Goal: Transaction & Acquisition: Purchase product/service

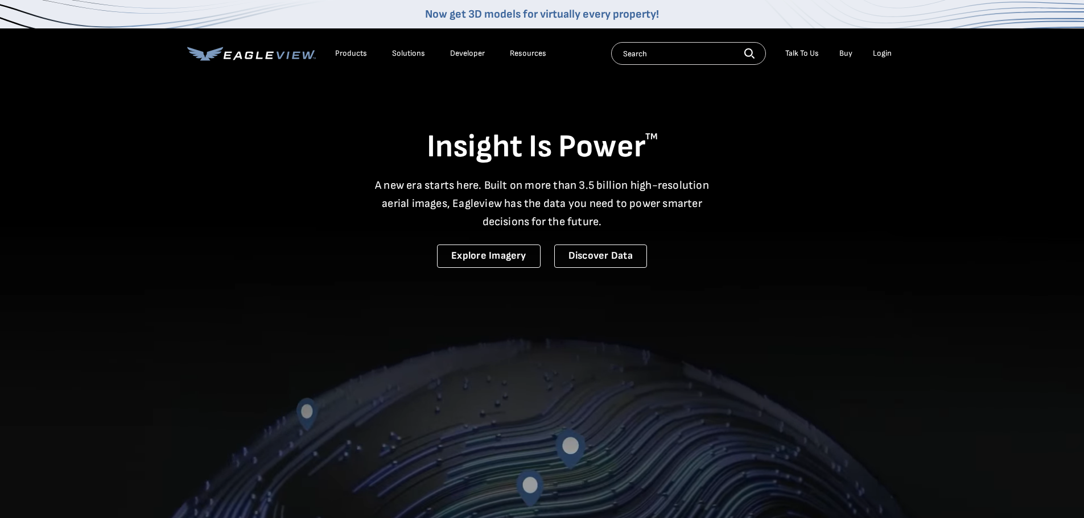
click at [880, 56] on div "Login" at bounding box center [882, 53] width 19 height 10
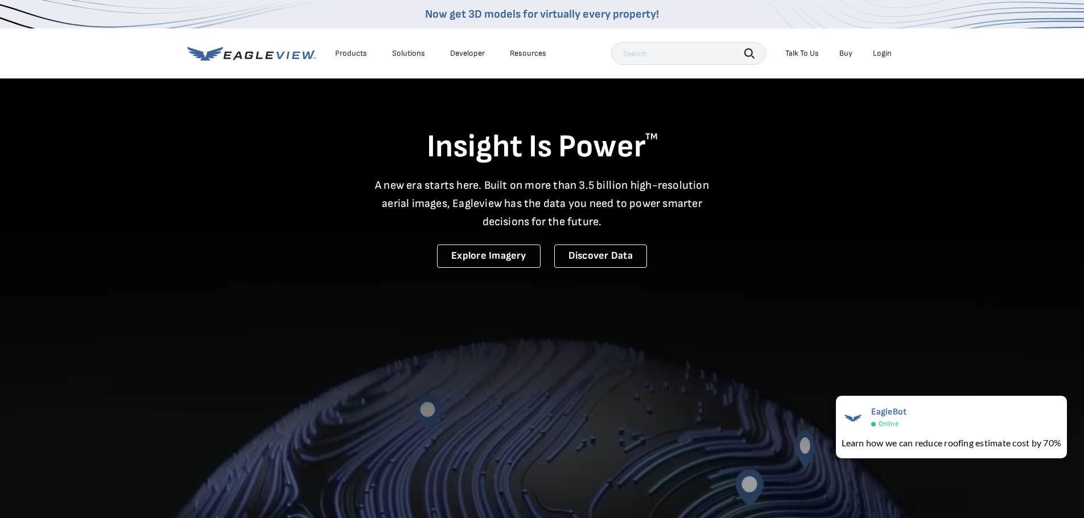
click at [881, 51] on div "Login" at bounding box center [882, 53] width 19 height 10
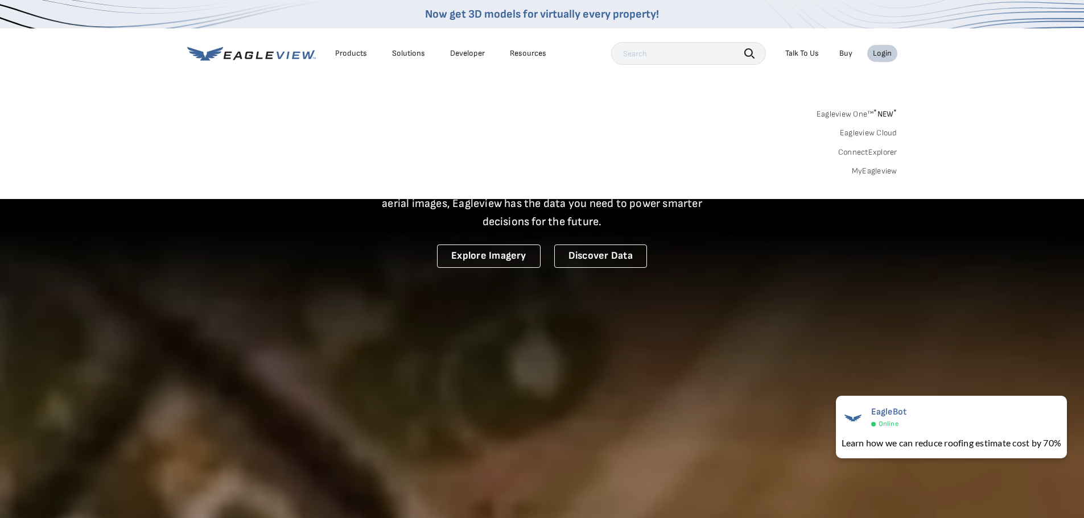
click at [868, 170] on link "MyEagleview" at bounding box center [875, 171] width 46 height 10
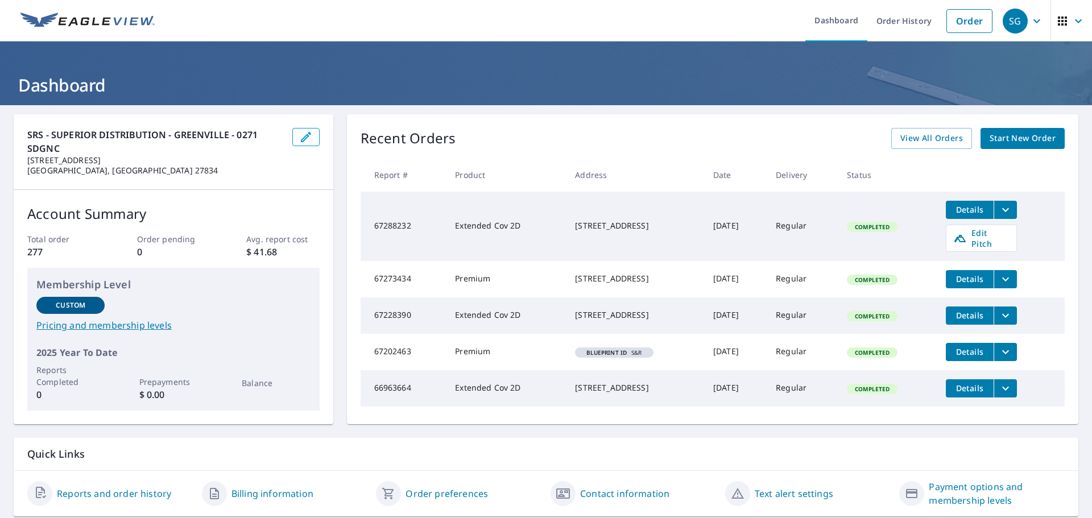
click at [995, 139] on span "Start New Order" at bounding box center [1023, 138] width 66 height 14
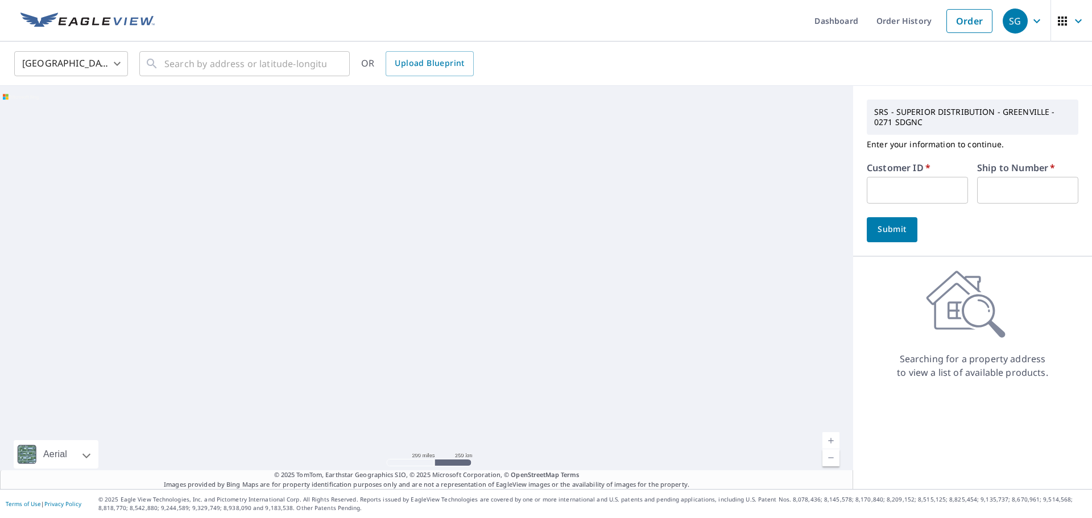
click at [906, 206] on form "Customer ID   * ​ Ship to Number   * ​ Submit" at bounding box center [973, 202] width 212 height 79
drag, startPoint x: 901, startPoint y: 197, endPoint x: 864, endPoint y: 171, distance: 45.3
click at [900, 197] on input "text" at bounding box center [917, 190] width 101 height 27
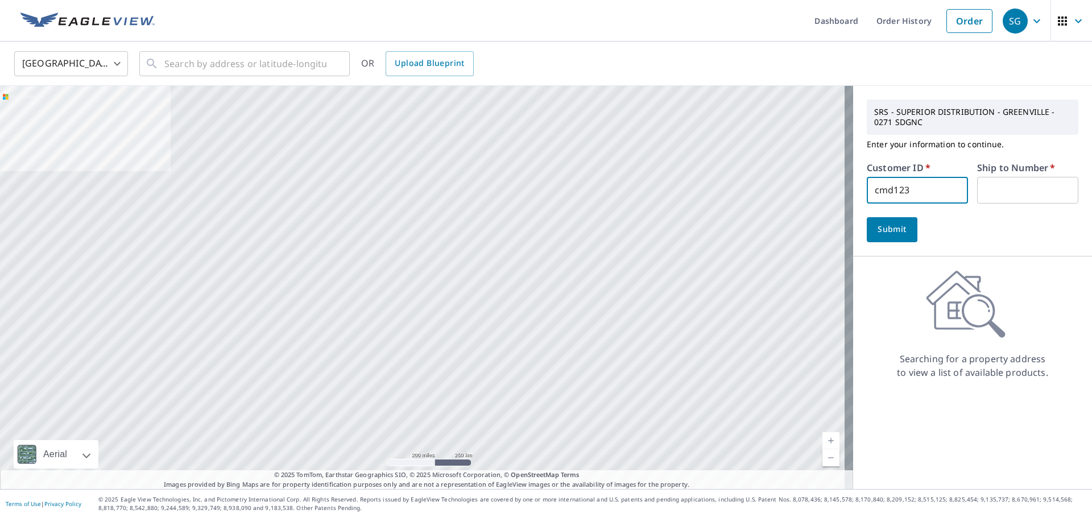
type input "cmd123"
type input "1"
click at [902, 226] on button "Submit" at bounding box center [892, 229] width 51 height 25
